Goal: Task Accomplishment & Management: Manage account settings

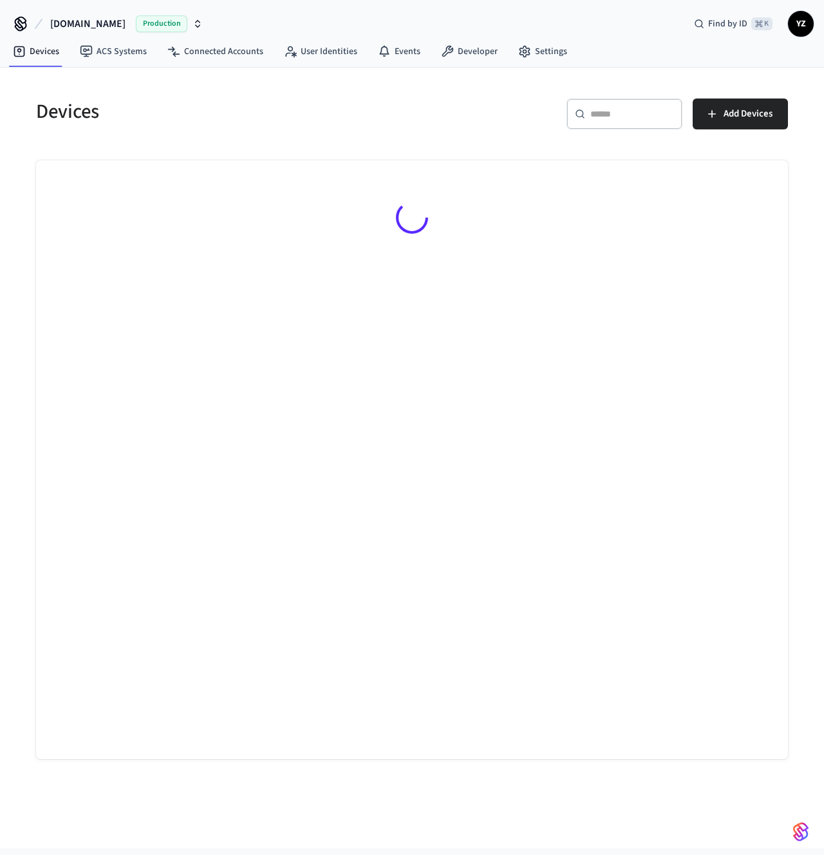
click at [753, 71] on div "Devices ​ ​ Add Devices" at bounding box center [411, 413] width 793 height 691
click at [800, 22] on span "YZ" at bounding box center [800, 23] width 23 height 23
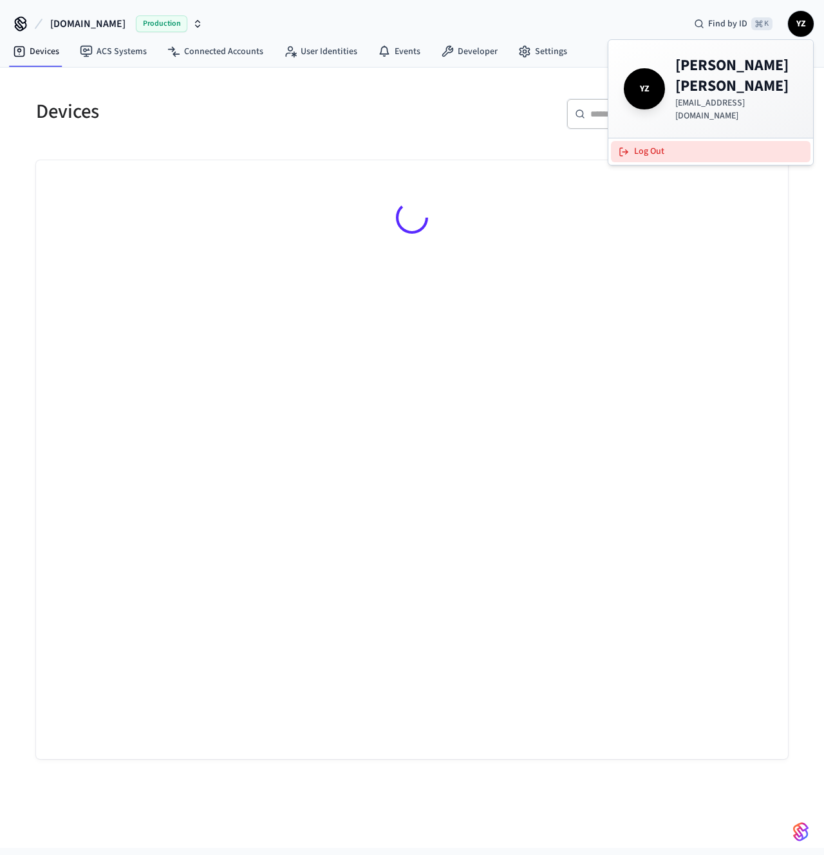
click at [632, 141] on button "Log Out" at bounding box center [710, 151] width 199 height 21
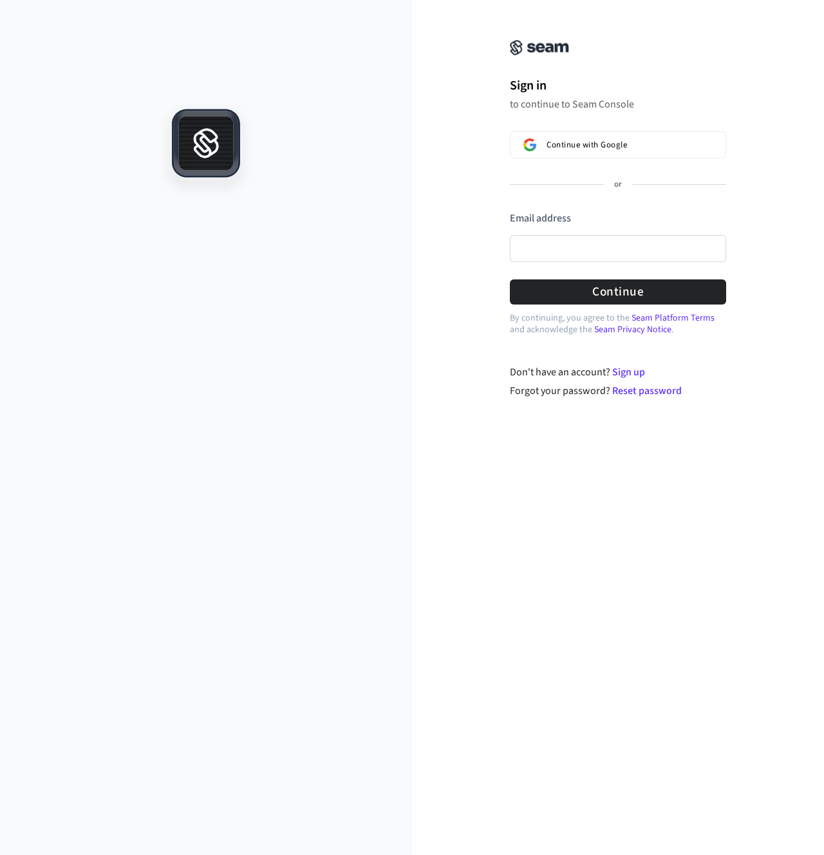
click at [594, 262] on div "Email address" at bounding box center [618, 240] width 216 height 58
click at [611, 250] on input "Email address" at bounding box center [618, 248] width 216 height 27
type input "**********"
